Goal: Task Accomplishment & Management: Use online tool/utility

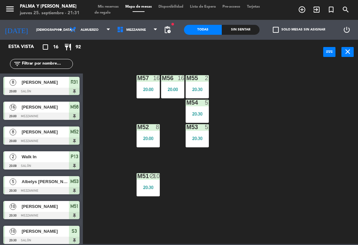
click at [274, 104] on div "M57 16 20:00 M56 16 20:00 M55 2 20:30 M54 5 20:30 M52 8 20:00 M53 5 20:30 M51 b…" at bounding box center [223, 154] width 272 height 181
click at [142, 33] on span "Mezzanine" at bounding box center [137, 30] width 47 height 15
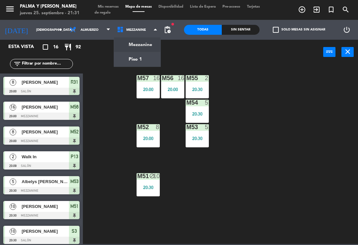
click at [150, 60] on ng-component "menu Palma y [PERSON_NAME] jueves 25. septiembre - 21:31 Mis reservas Mapa de m…" at bounding box center [179, 122] width 358 height 244
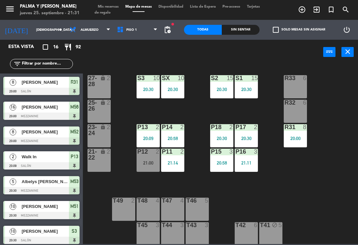
click at [304, 182] on div "R33 6 S1 15 20:30 S2 15 20:30 S3 10 20:30 SX 10 20:30 27-28 lock 2 R32 6 25-26 …" at bounding box center [223, 154] width 272 height 181
click at [148, 155] on div at bounding box center [148, 152] width 11 height 6
click at [120, 174] on div "R33 6 S1 15 20:30 S2 15 20:30 S3 10 20:30 SX 10 20:30 27-28 lock 2 R32 6 25-26 …" at bounding box center [223, 154] width 272 height 181
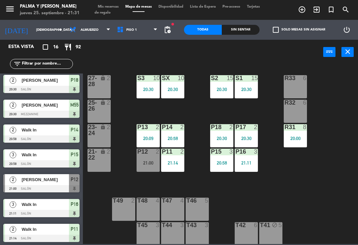
scroll to position [226, 0]
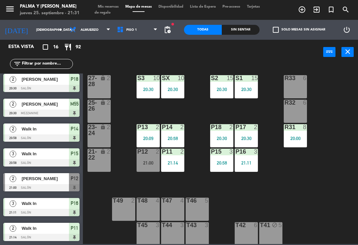
click at [99, 186] on div "R33 6 S1 15 20:30 S2 15 20:30 S3 10 20:30 SX 10 20:30 27-28 lock 2 R32 6 25-26 …" at bounding box center [223, 154] width 272 height 181
click at [337, 134] on div "R33 6 S1 15 20:30 S2 15 20:30 S3 10 20:30 SX 10 20:30 27-28 lock 2 R32 6 25-26 …" at bounding box center [223, 154] width 272 height 181
click at [144, 158] on div "P12 2 21:00" at bounding box center [148, 160] width 23 height 23
click at [342, 135] on div "R33 6 S1 15 20:30 S2 15 20:30 S3 10 20:30 SX 10 20:30 27-28 lock 2 R32 6 25-26 …" at bounding box center [223, 154] width 272 height 181
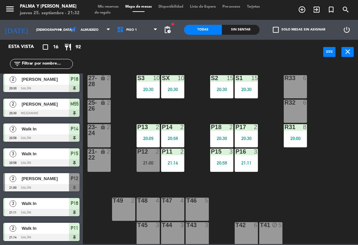
click at [149, 154] on div at bounding box center [148, 152] width 11 height 6
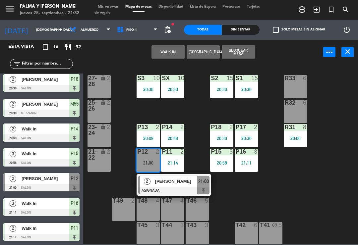
click at [175, 178] on div "[PERSON_NAME]" at bounding box center [176, 181] width 43 height 11
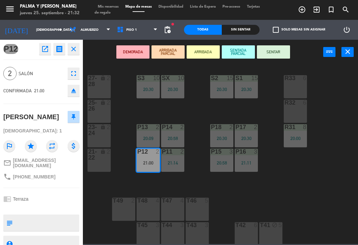
click at [103, 154] on icon "lock" at bounding box center [103, 152] width 6 height 6
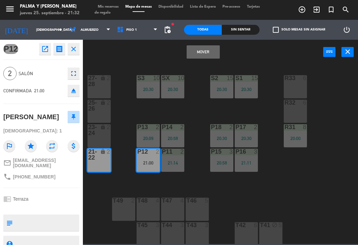
click at [200, 46] on button "Mover" at bounding box center [203, 51] width 33 height 13
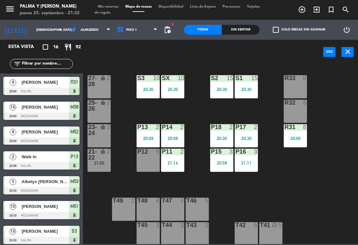
scroll to position [68, 0]
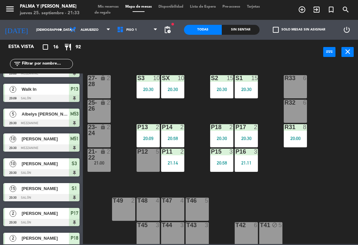
click at [152, 165] on div "P12 5" at bounding box center [148, 160] width 23 height 23
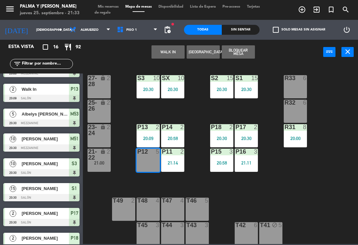
click at [169, 52] on button "WALK IN" at bounding box center [168, 51] width 33 height 13
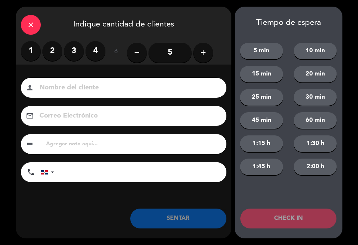
click at [54, 59] on label "2" at bounding box center [52, 51] width 20 height 20
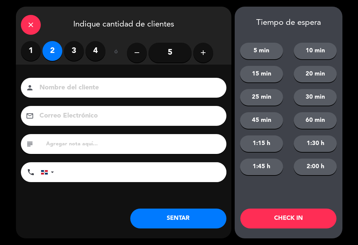
click at [176, 218] on button "SENTAR" at bounding box center [178, 219] width 96 height 20
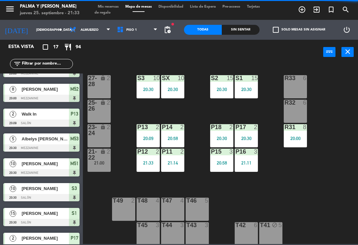
scroll to position [0, 0]
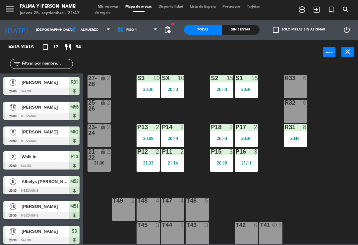
click at [22, 5] on div "Palma y [PERSON_NAME]" at bounding box center [50, 6] width 60 height 7
click at [331, 215] on div "R33 6 S1 15 20:30 S2 15 20:30 S3 10 20:30 SX 10 20:30 27-28 lock 2 R32 6 25-26 …" at bounding box center [223, 154] width 272 height 181
